Goal: Book appointment/travel/reservation

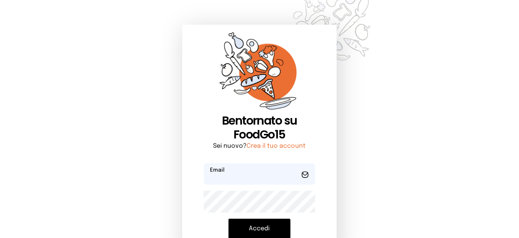
type input "**********"
click at [282, 228] on button "Accedi" at bounding box center [260, 229] width 62 height 20
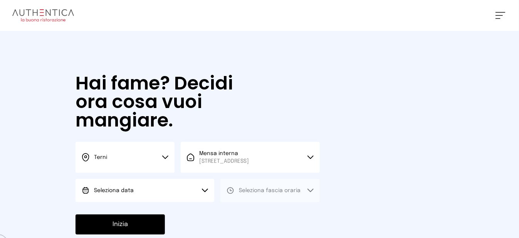
click at [191, 196] on button "Seleziona data" at bounding box center [145, 190] width 139 height 23
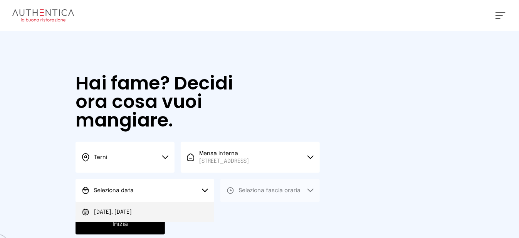
click at [183, 216] on li "[DATE], [DATE]" at bounding box center [145, 212] width 139 height 20
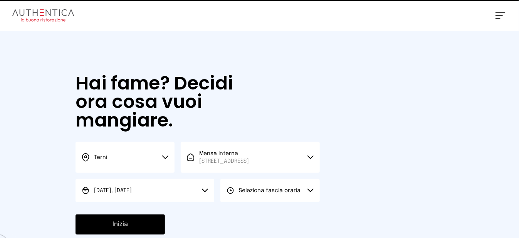
click at [249, 202] on button "Seleziona fascia oraria" at bounding box center [270, 190] width 99 height 23
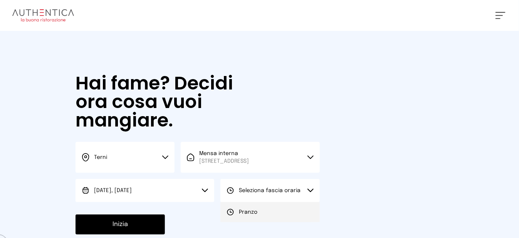
click at [250, 216] on span "Pranzo" at bounding box center [248, 212] width 19 height 8
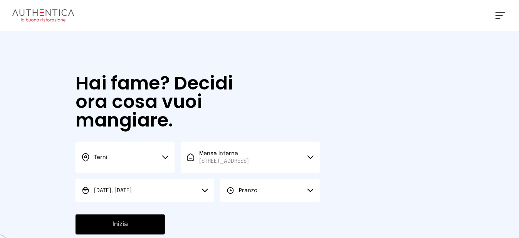
click at [159, 231] on button "Inizia" at bounding box center [120, 224] width 89 height 20
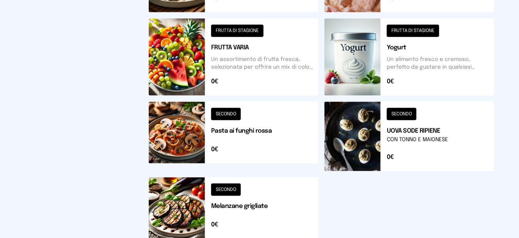
scroll to position [377, 0]
